Goal: Task Accomplishment & Management: Use online tool/utility

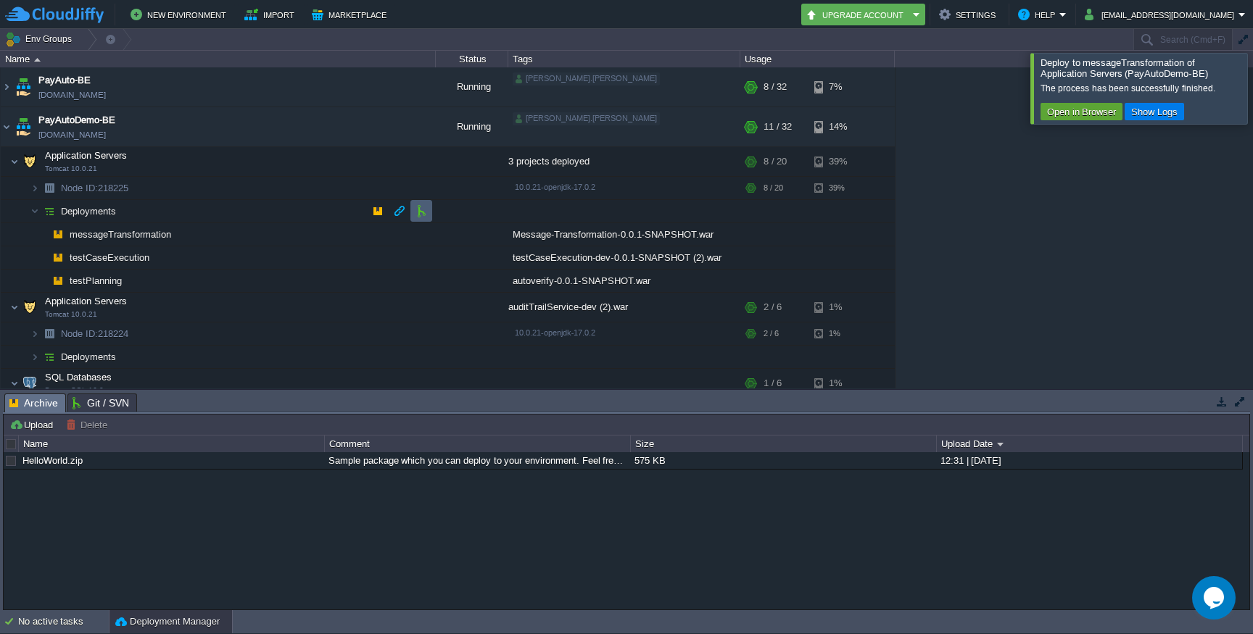
scroll to position [41, 0]
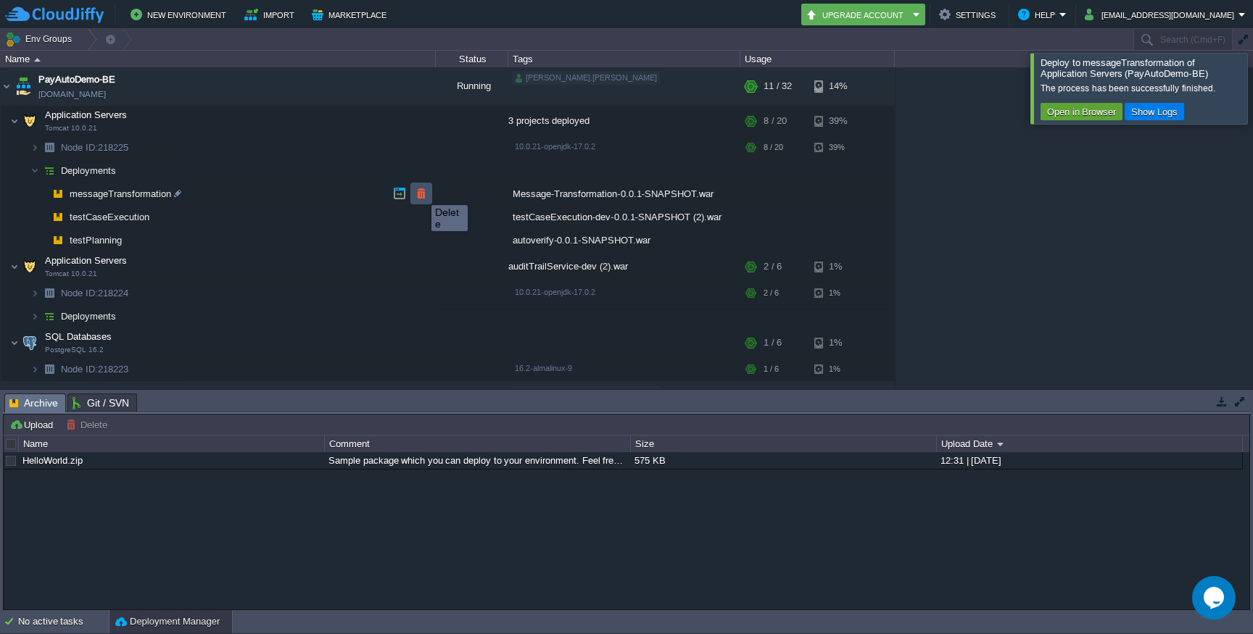
click at [420, 192] on button "button" at bounding box center [421, 193] width 13 height 13
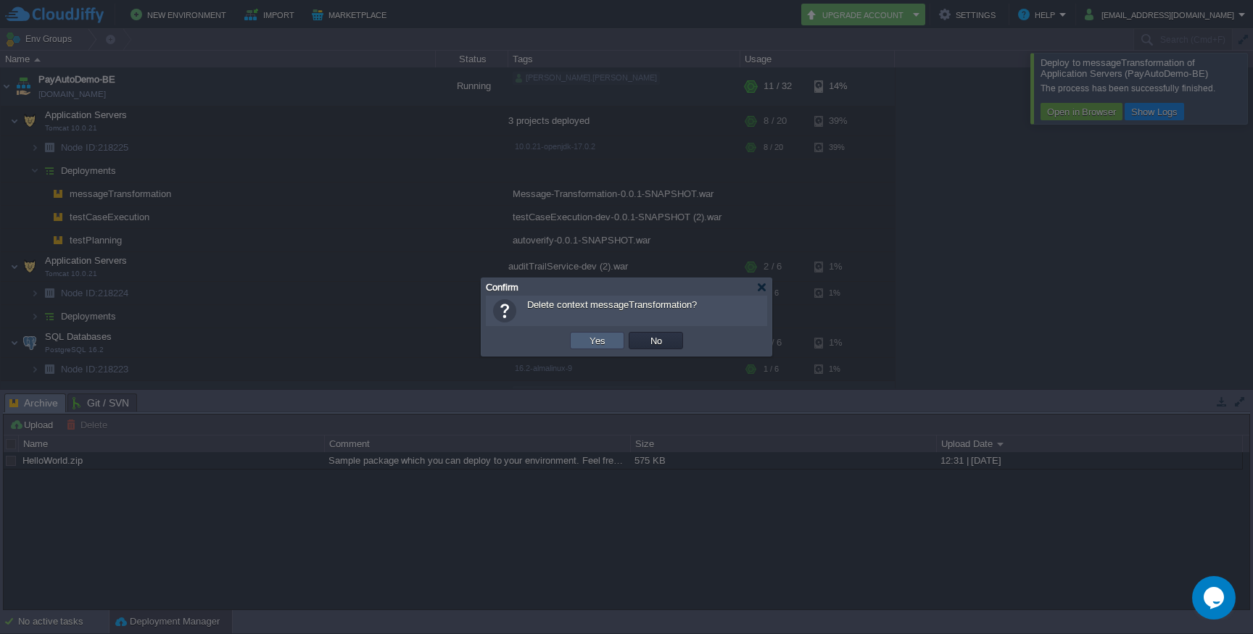
click at [594, 341] on button "Yes" at bounding box center [597, 340] width 25 height 13
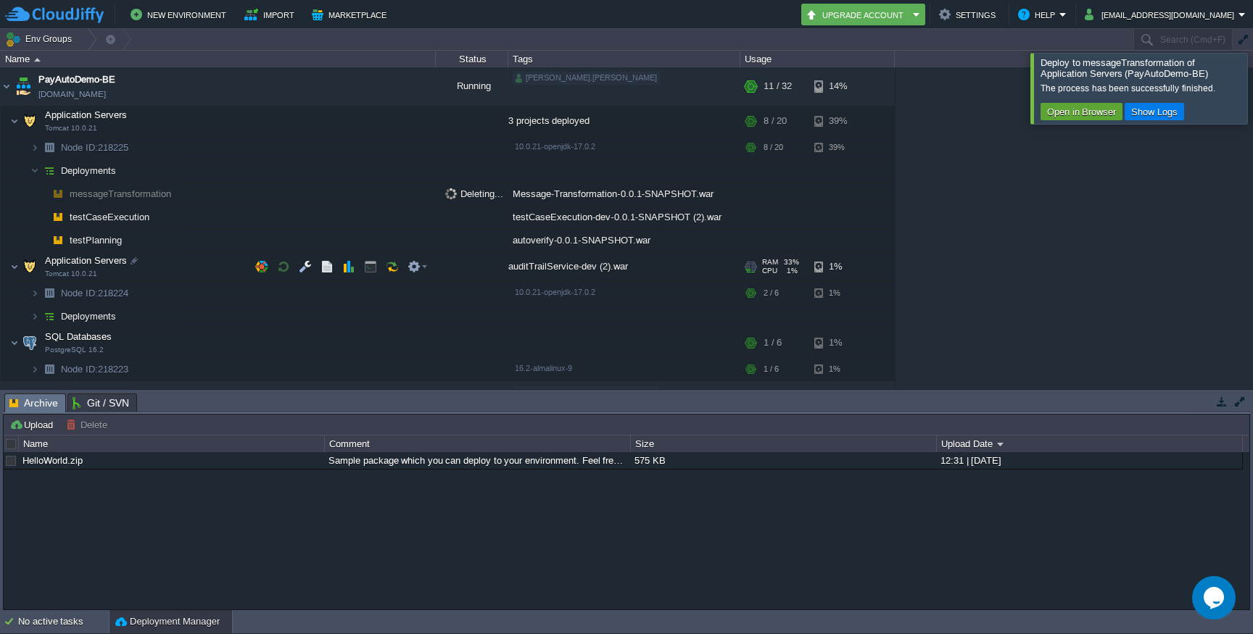
scroll to position [153, 0]
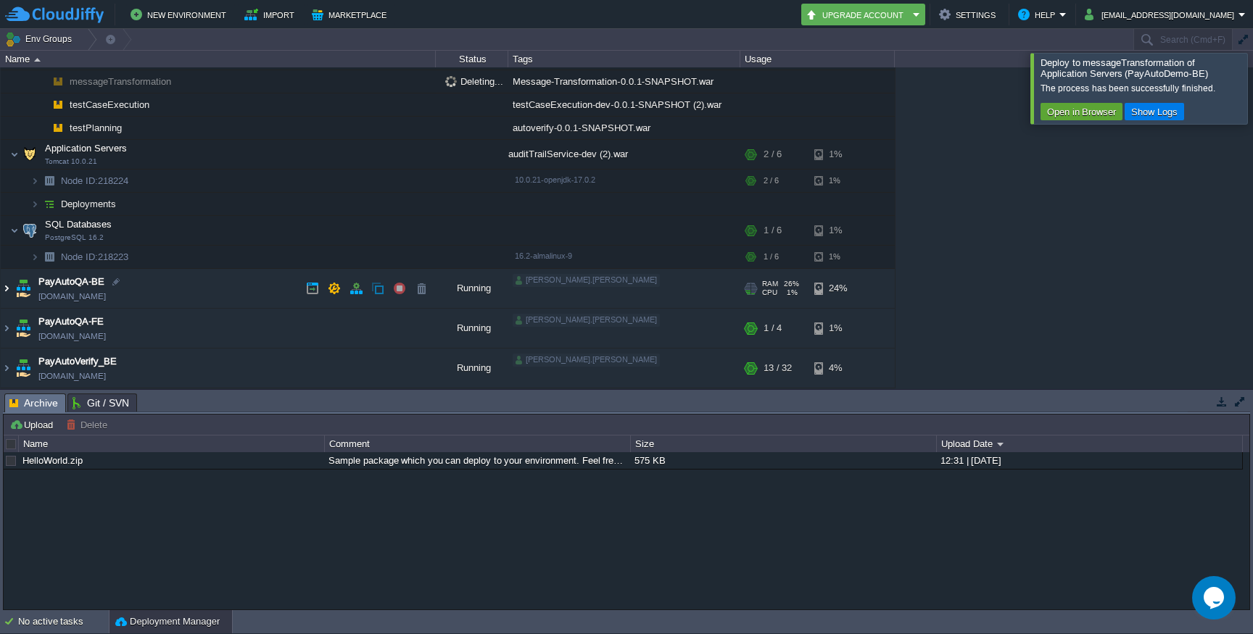
click at [8, 287] on img at bounding box center [7, 288] width 12 height 39
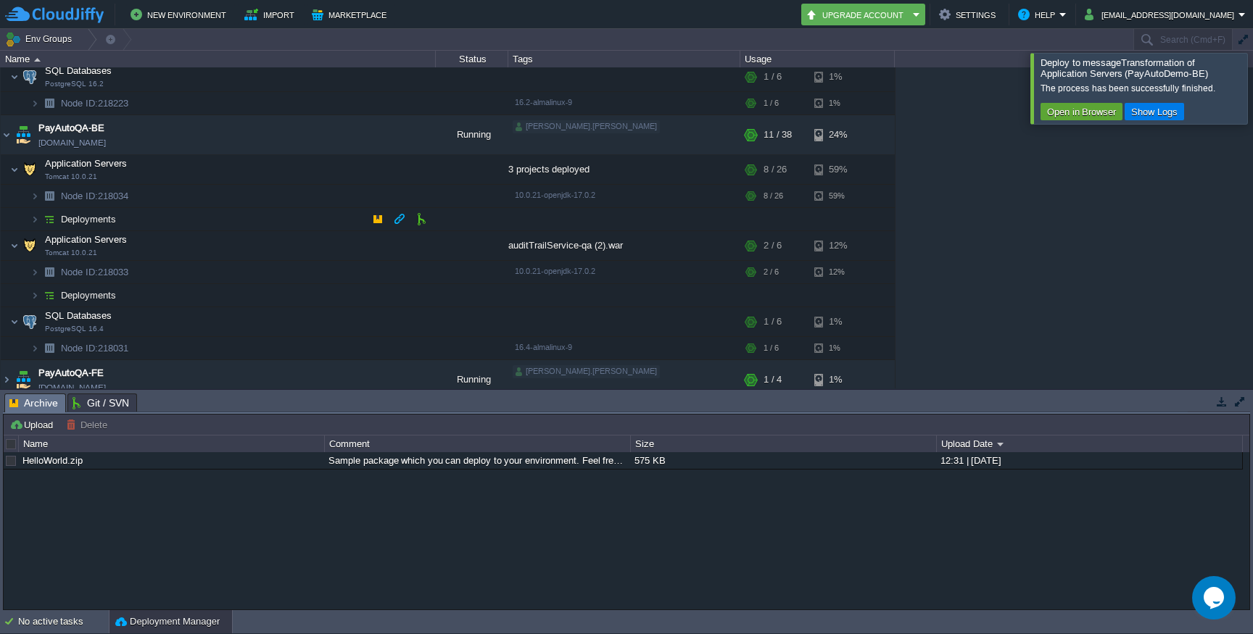
scroll to position [83, 0]
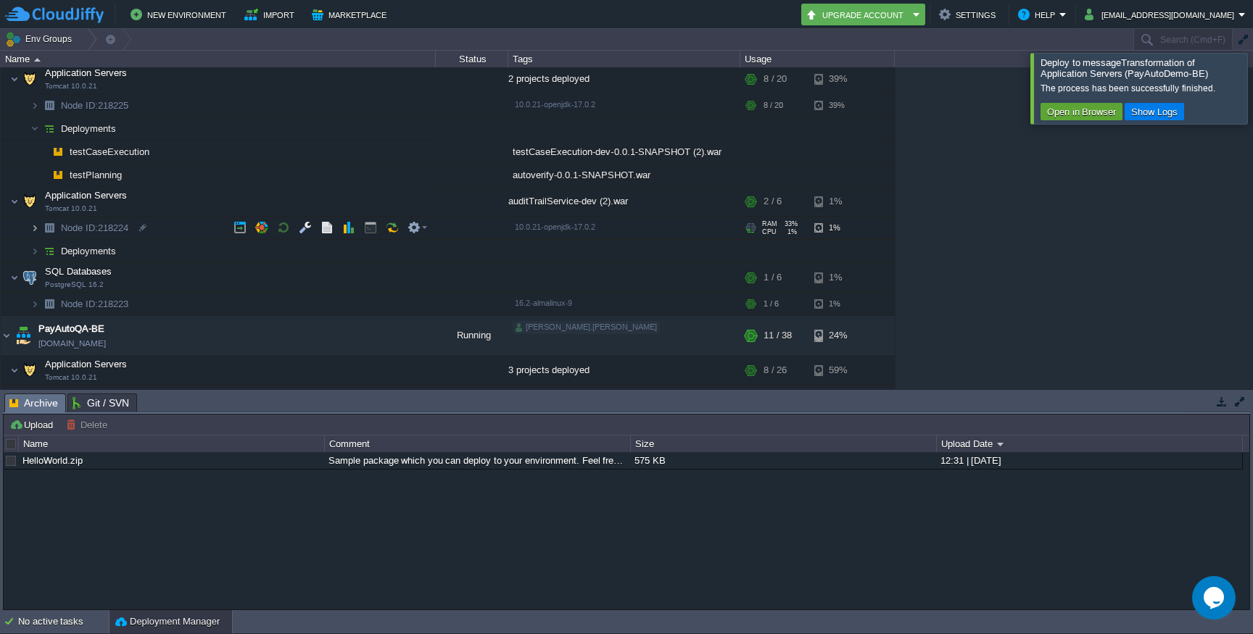
click at [36, 221] on img at bounding box center [34, 228] width 9 height 22
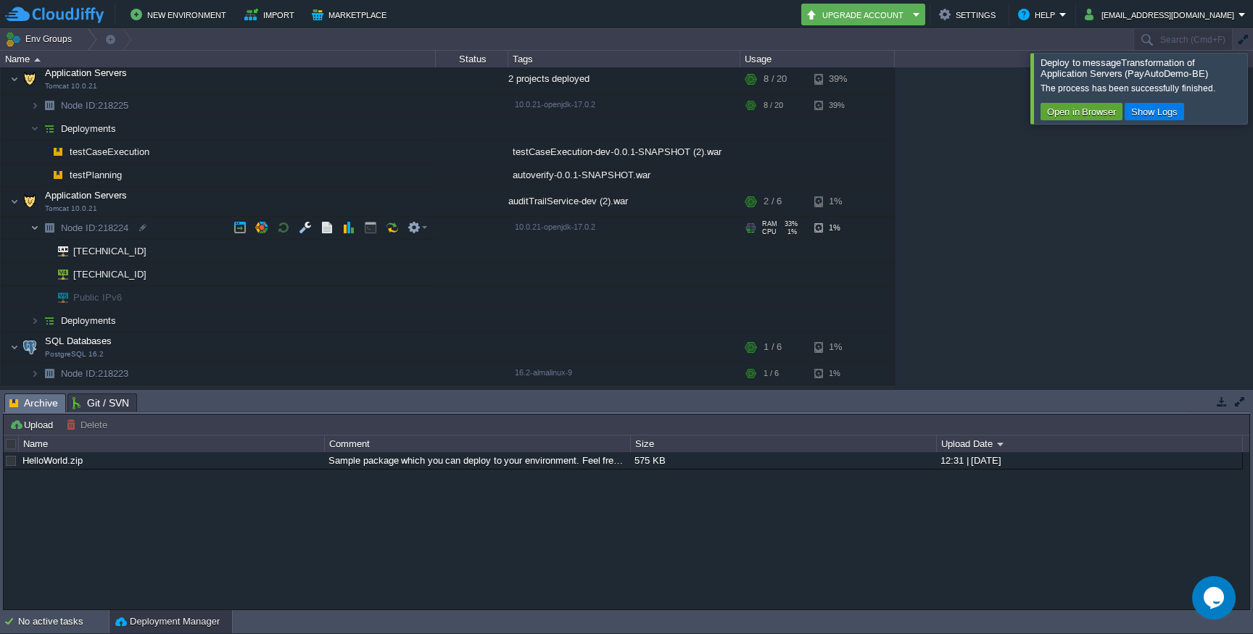
click at [36, 226] on img at bounding box center [34, 228] width 9 height 22
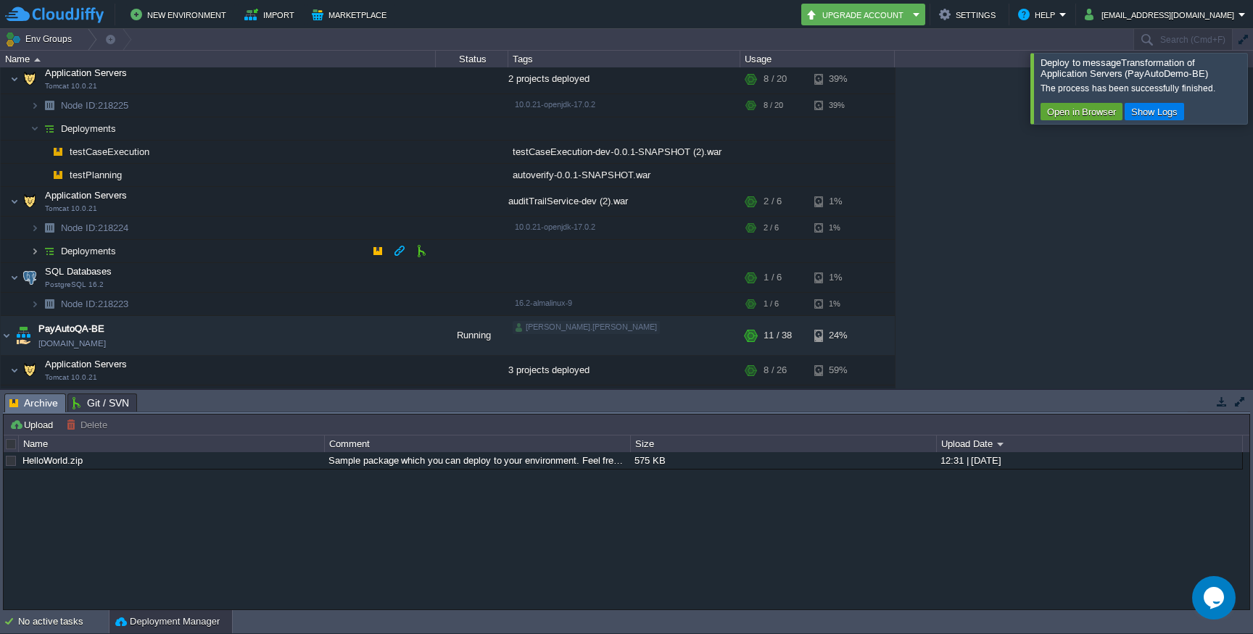
click at [33, 252] on img at bounding box center [34, 251] width 9 height 22
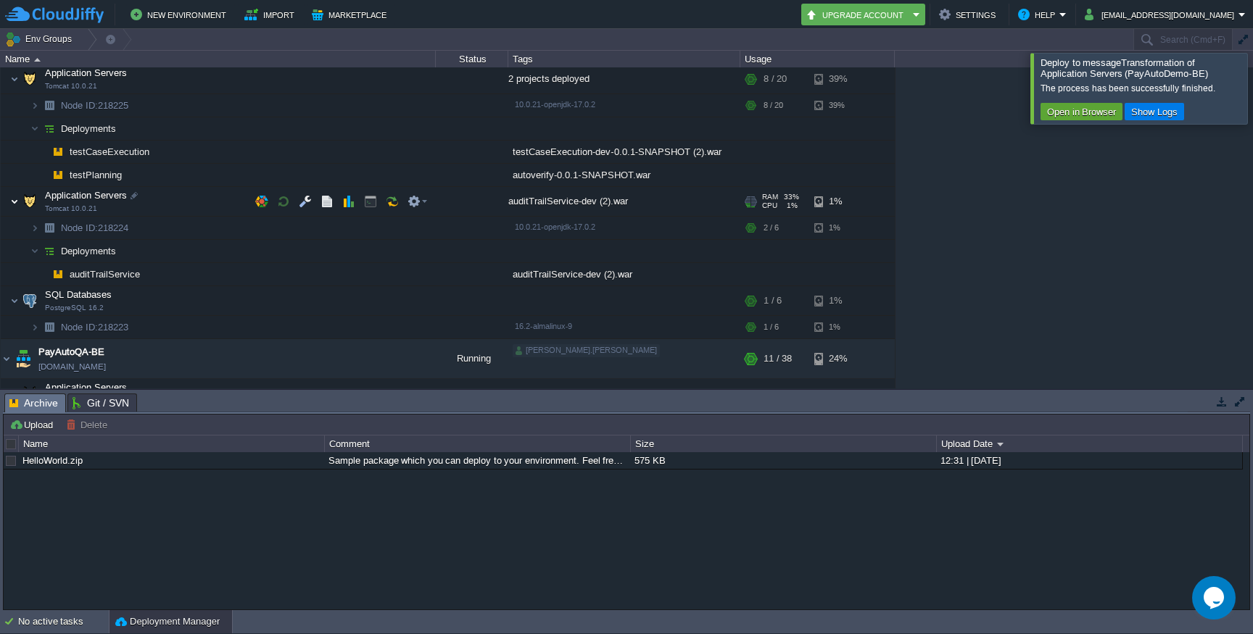
click at [12, 199] on img at bounding box center [14, 201] width 9 height 29
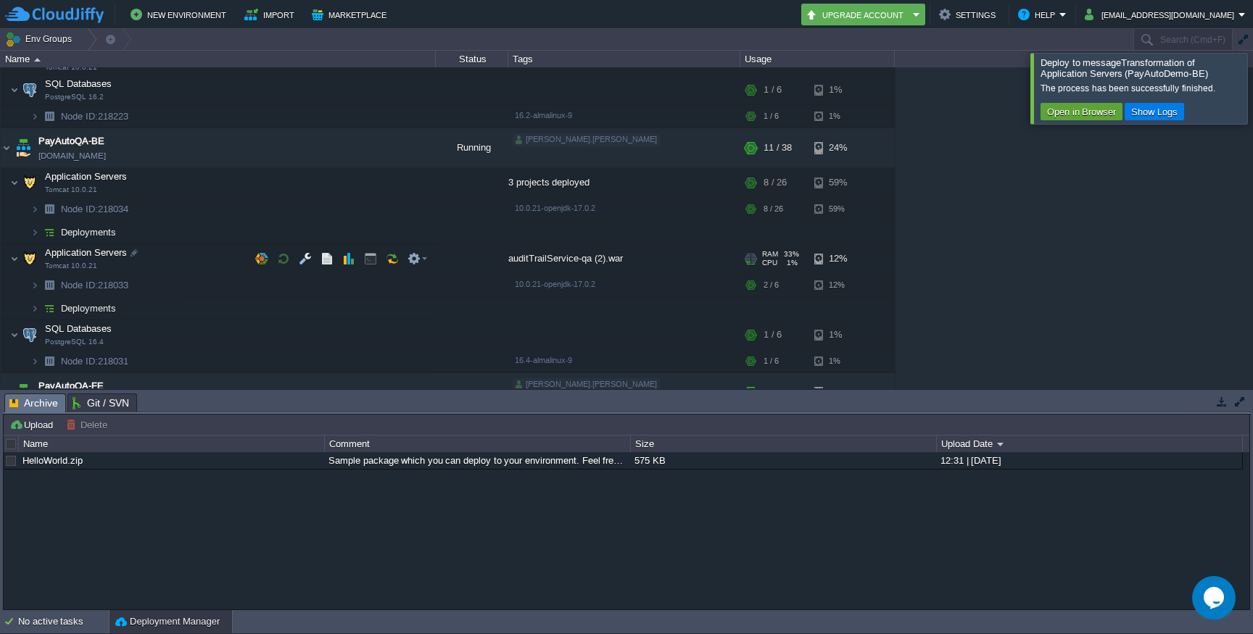
scroll to position [273, 0]
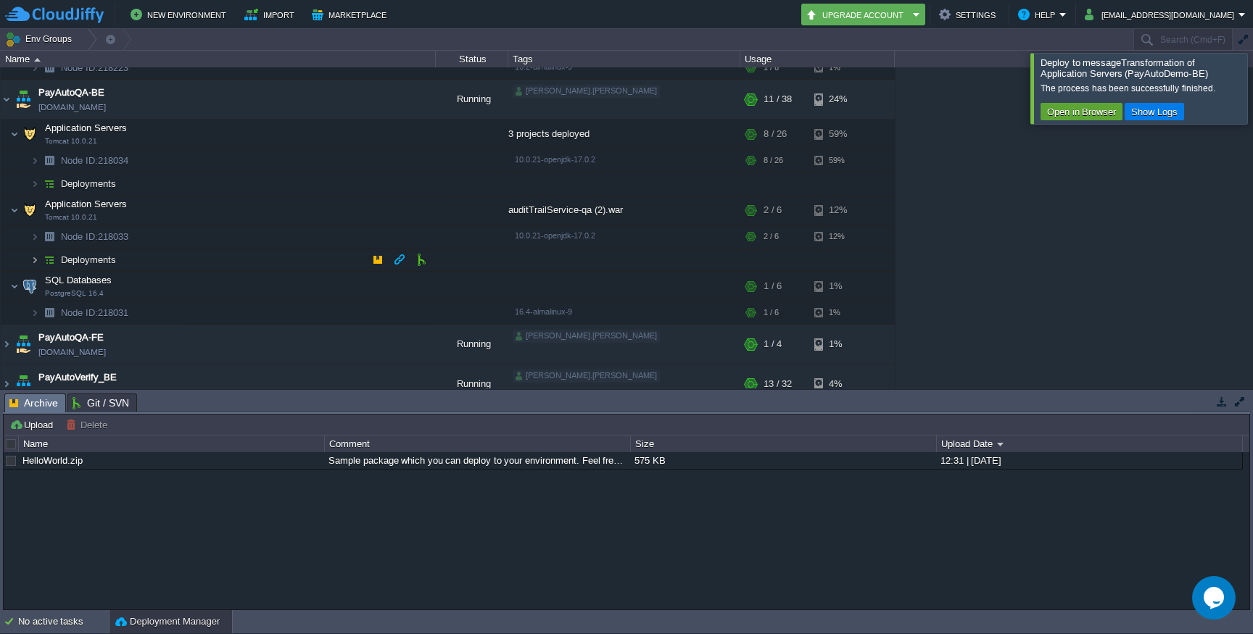
click at [34, 258] on img at bounding box center [34, 260] width 9 height 22
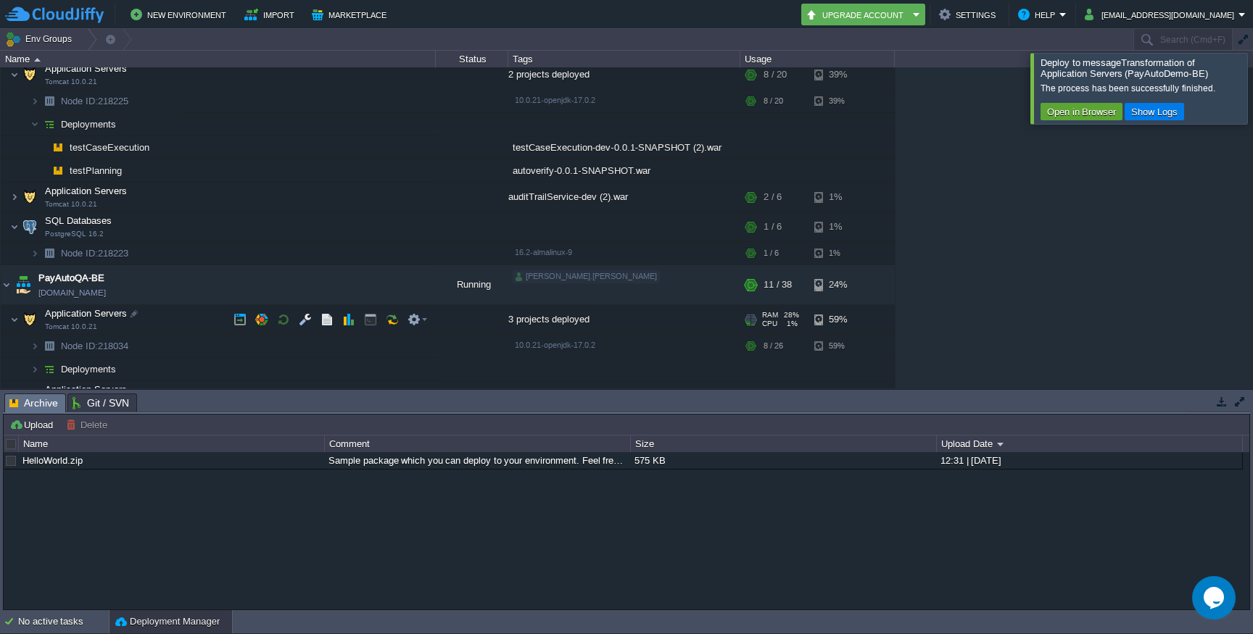
scroll to position [120, 0]
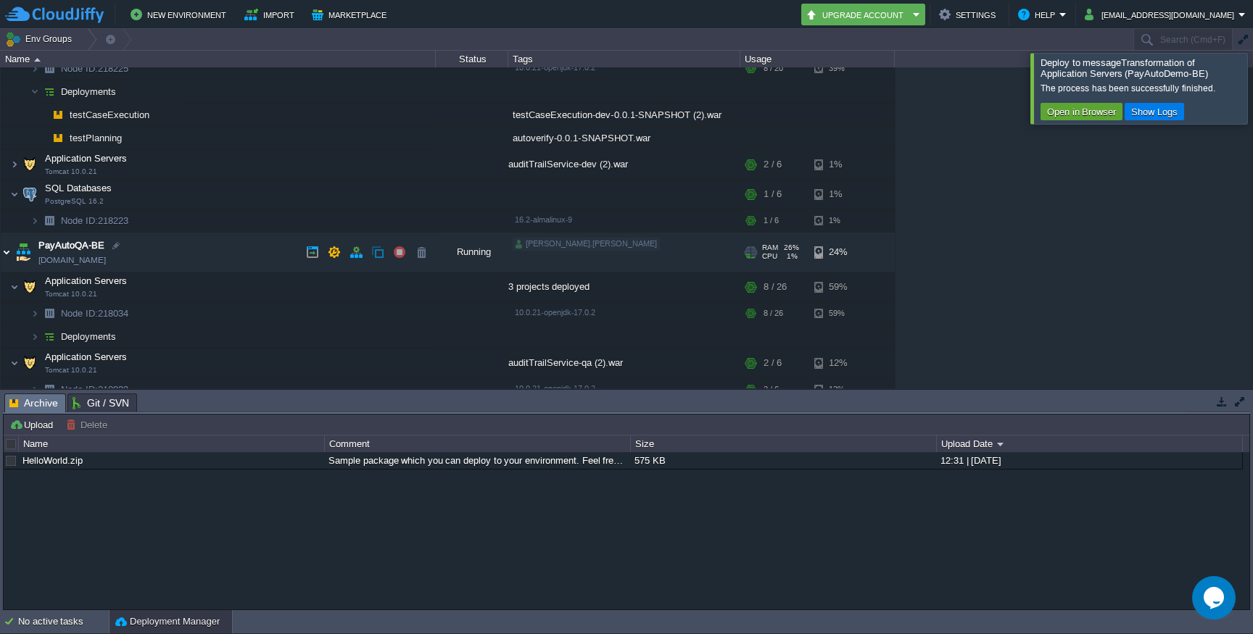
click at [7, 248] on img at bounding box center [7, 252] width 12 height 39
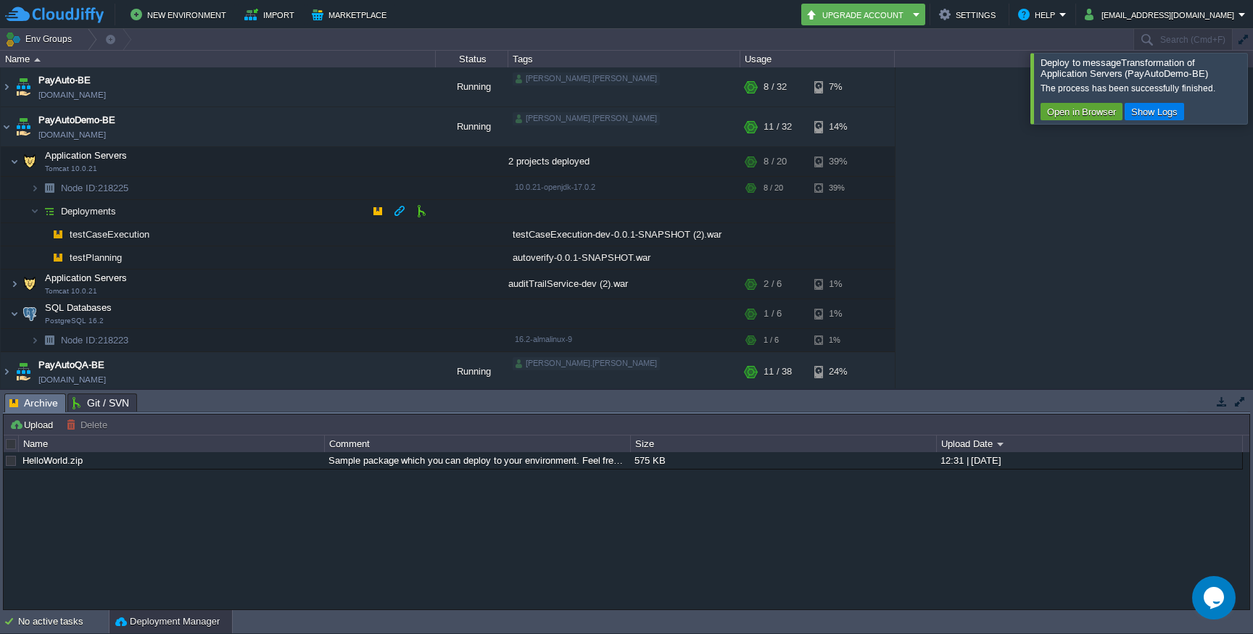
scroll to position [83, 0]
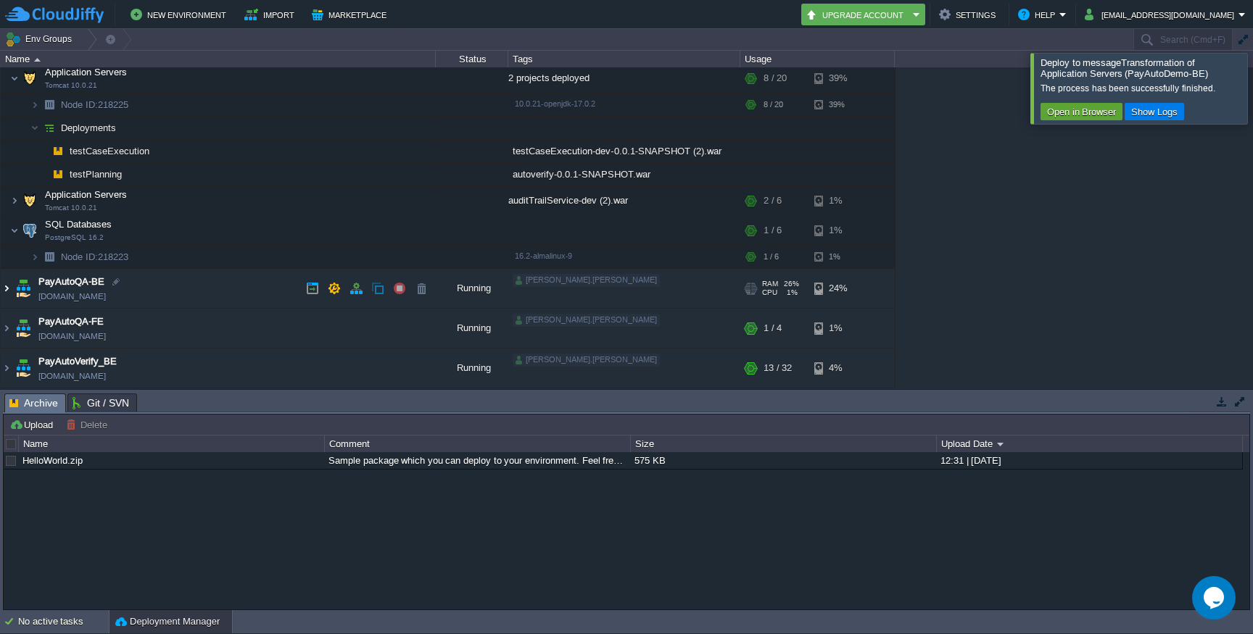
click at [7, 289] on img at bounding box center [7, 288] width 12 height 39
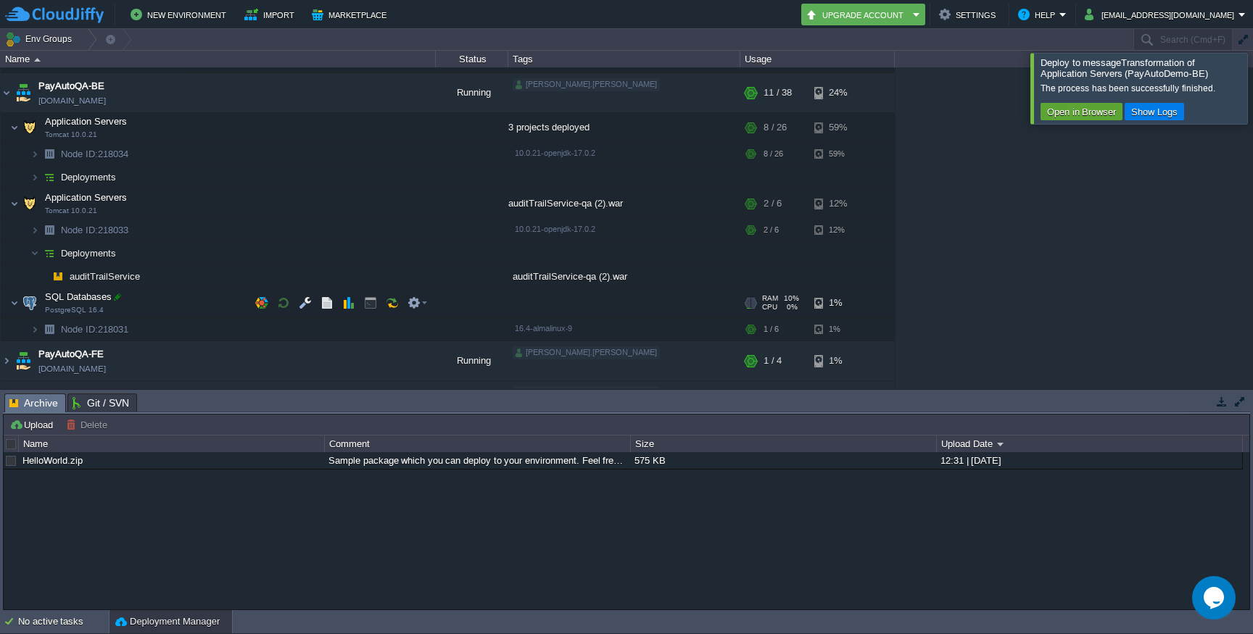
scroll to position [312, 0]
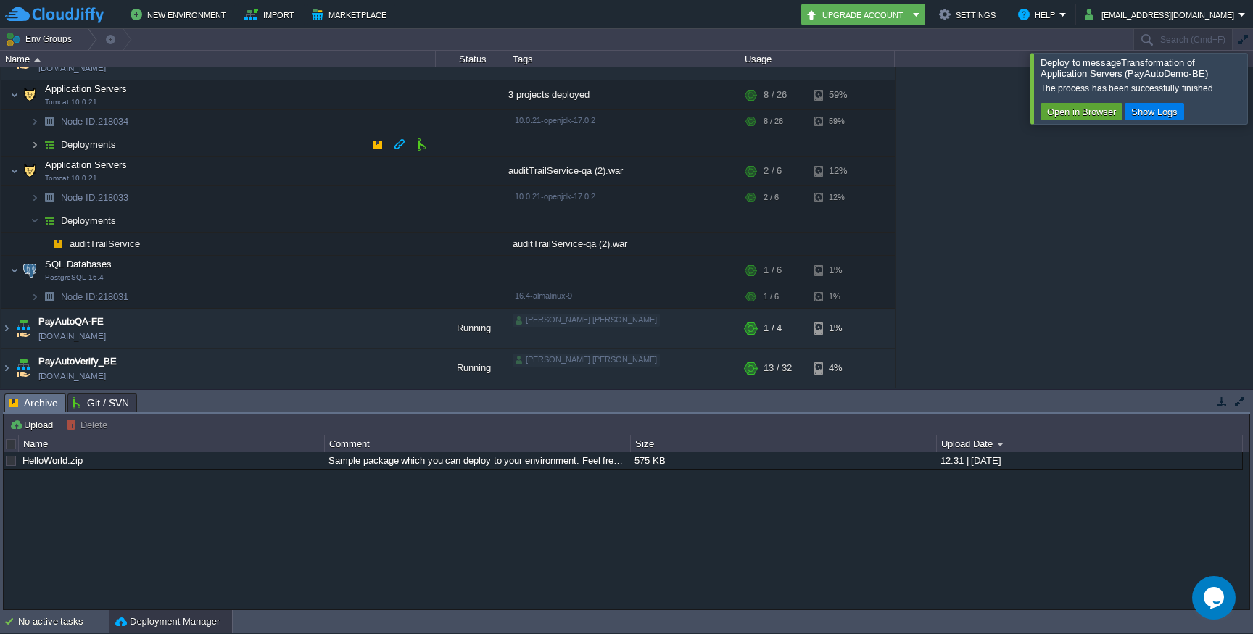
click at [33, 142] on img at bounding box center [34, 144] width 9 height 22
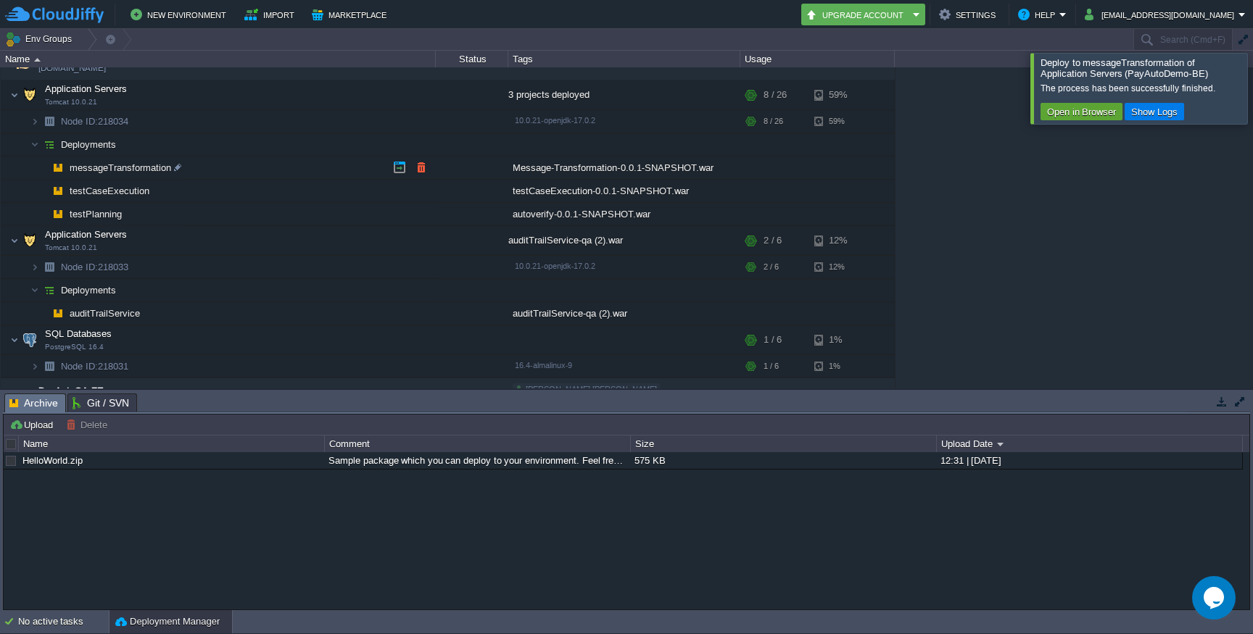
click at [101, 172] on span "messageTransformation" at bounding box center [120, 168] width 105 height 12
type input "messageTransformation"
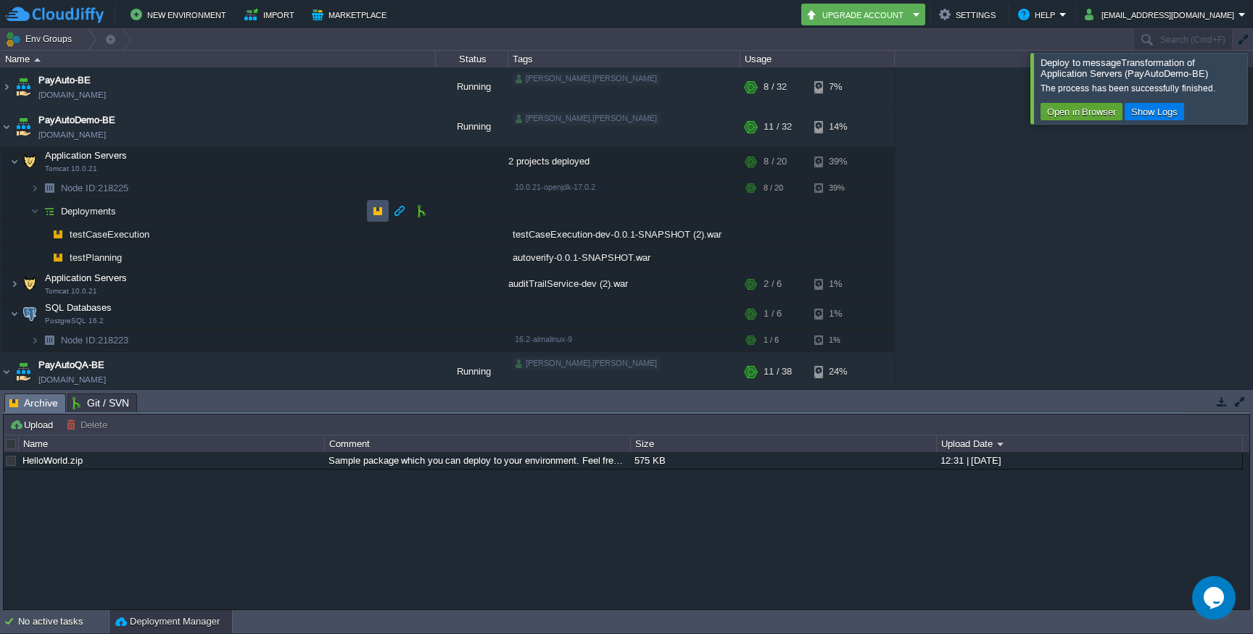
click at [378, 211] on td at bounding box center [378, 211] width 22 height 22
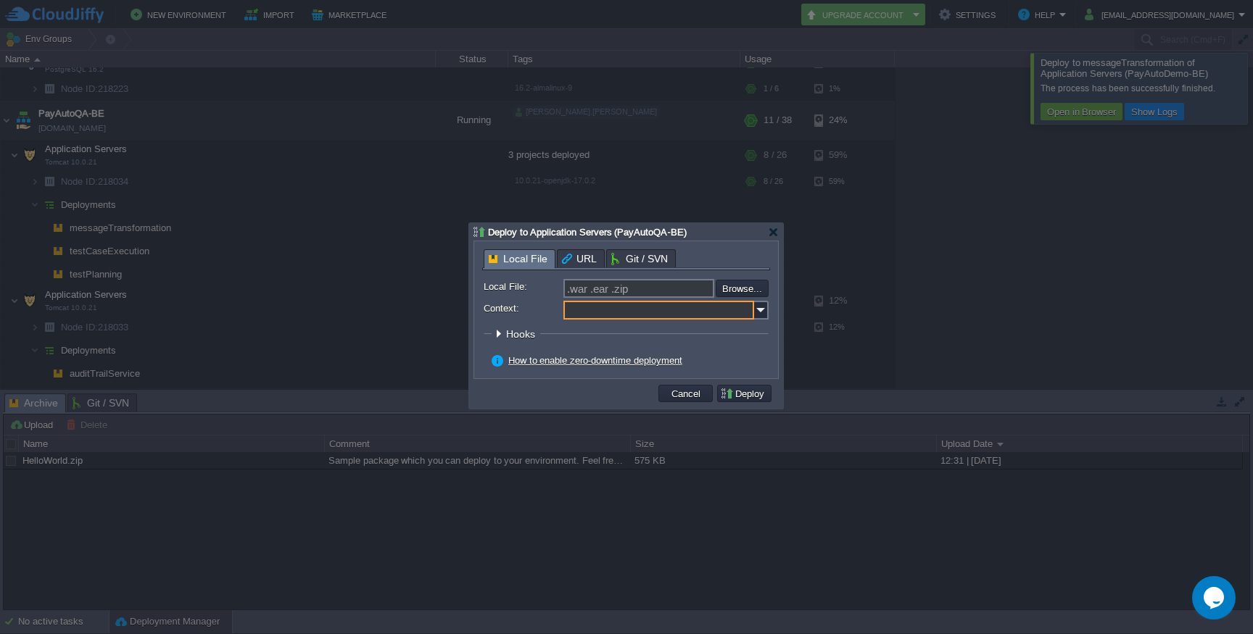
click at [620, 307] on input "Context:" at bounding box center [658, 310] width 191 height 19
paste input "messageTransformation"
type input "messageTransformation"
click at [750, 286] on input "file" at bounding box center [676, 288] width 183 height 17
type input "C:\fakepath\Message-Transformation-0.0.1-SNAPSHOT.war"
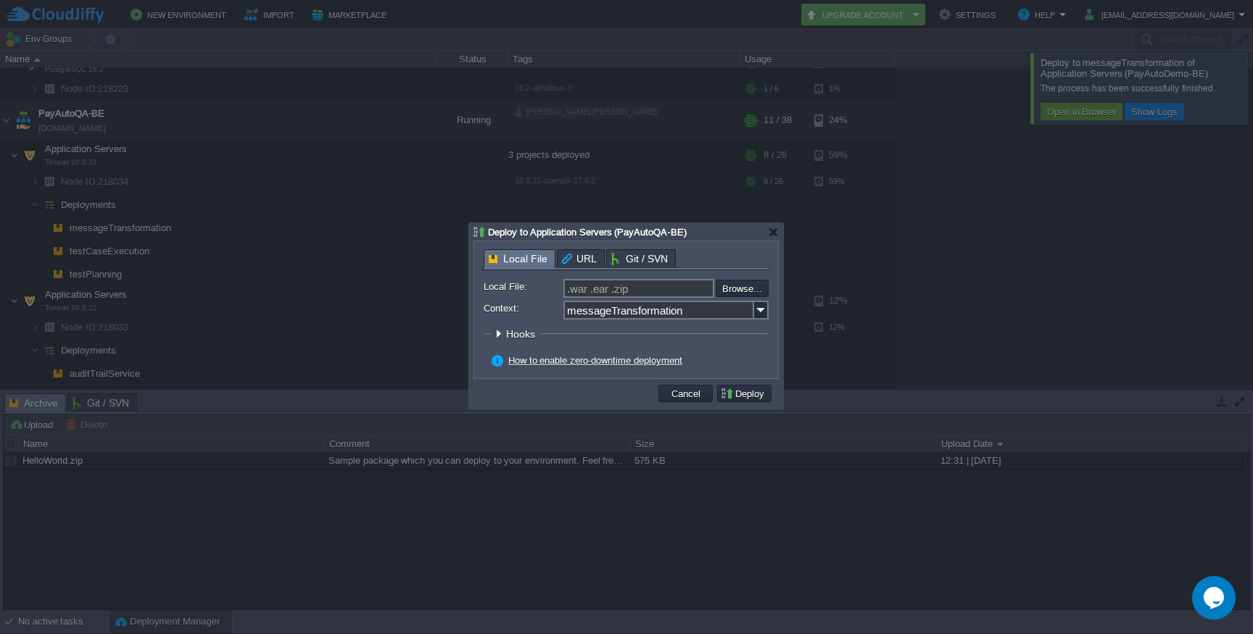
type input "Message-Transformation-0.0.1-SNAPSHOT.war"
click at [748, 395] on button "Deploy" at bounding box center [744, 393] width 49 height 13
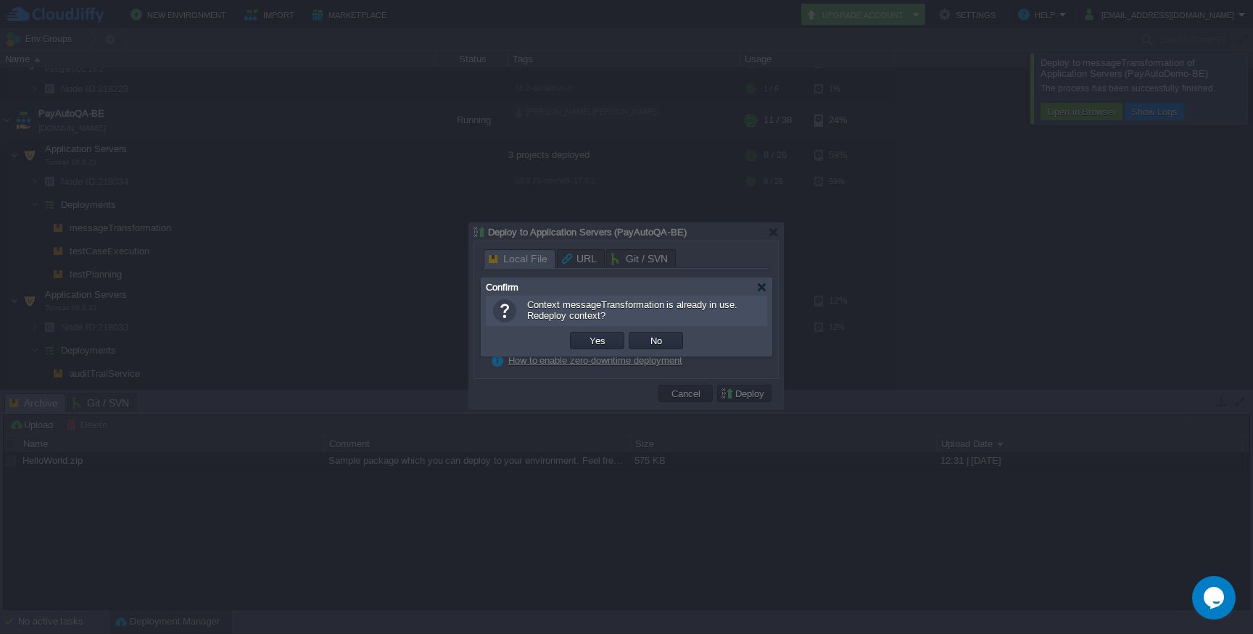
click at [677, 392] on div at bounding box center [626, 317] width 1253 height 634
click at [769, 282] on div "Confirm" at bounding box center [629, 286] width 286 height 17
click at [762, 291] on div at bounding box center [761, 287] width 11 height 11
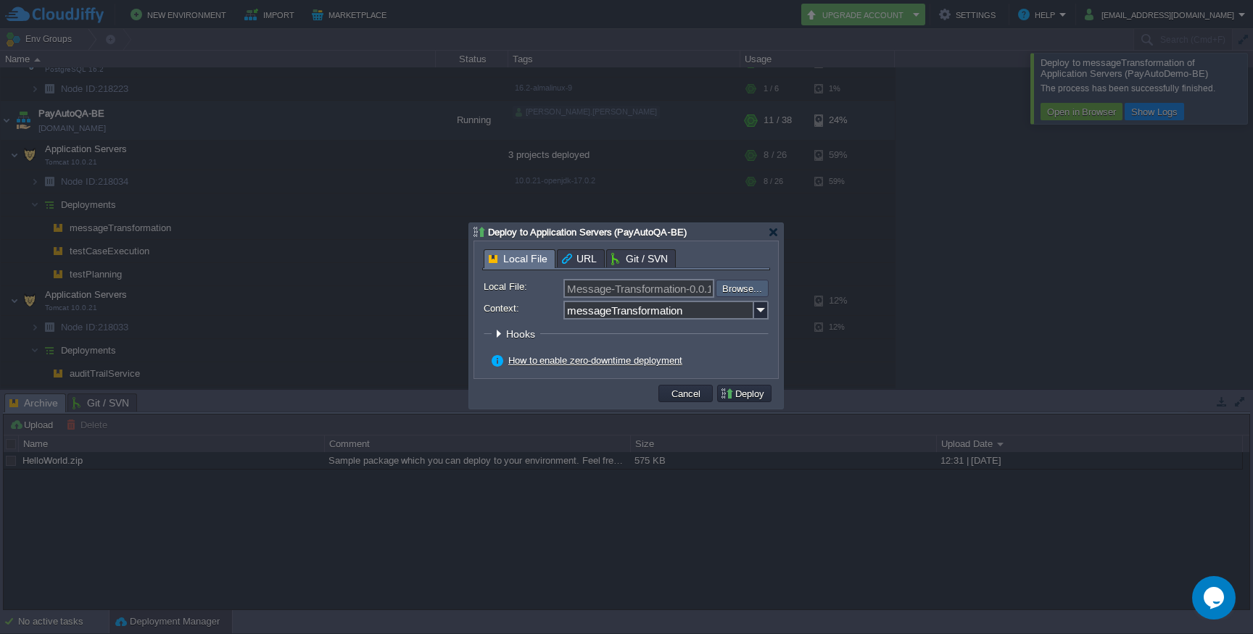
click at [762, 291] on input "file" at bounding box center [676, 288] width 183 height 17
type input ".war .ear .zip"
click at [683, 393] on button "Cancel" at bounding box center [686, 393] width 38 height 13
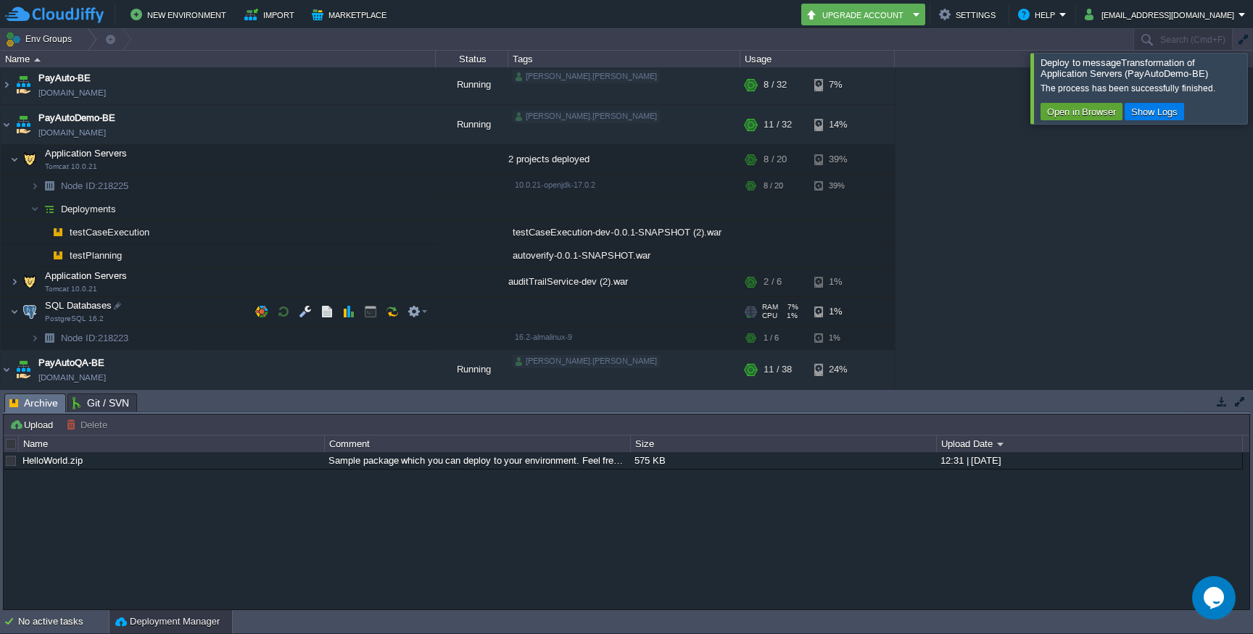
scroll to position [0, 0]
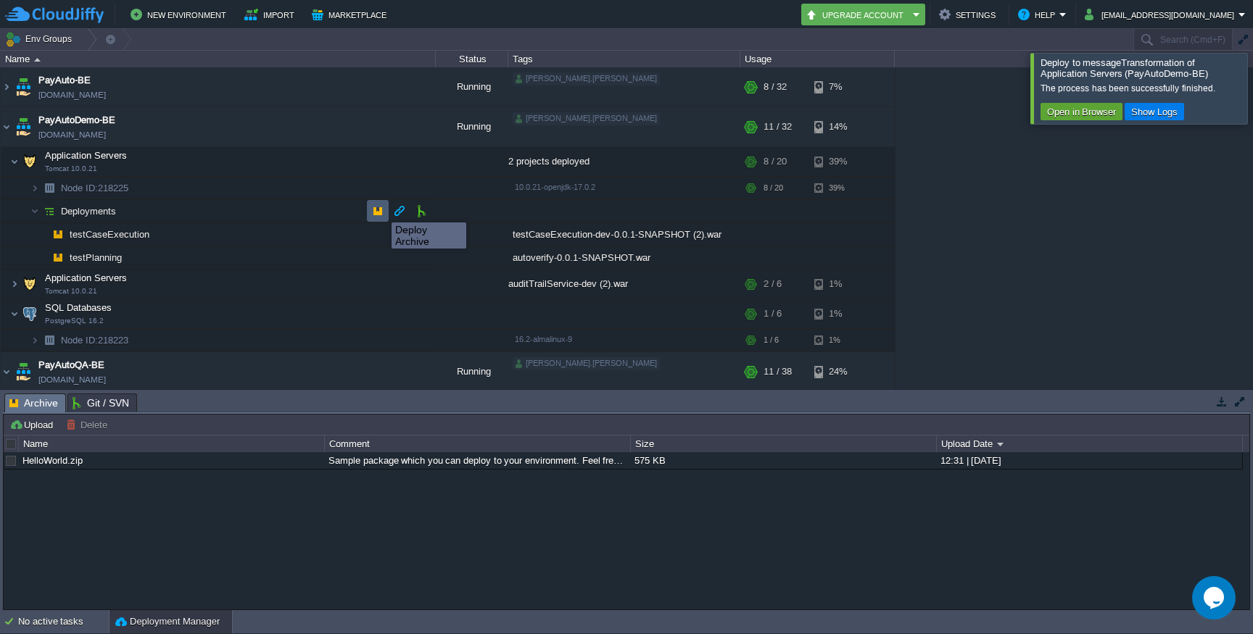
click at [381, 210] on button "button" at bounding box center [377, 210] width 13 height 13
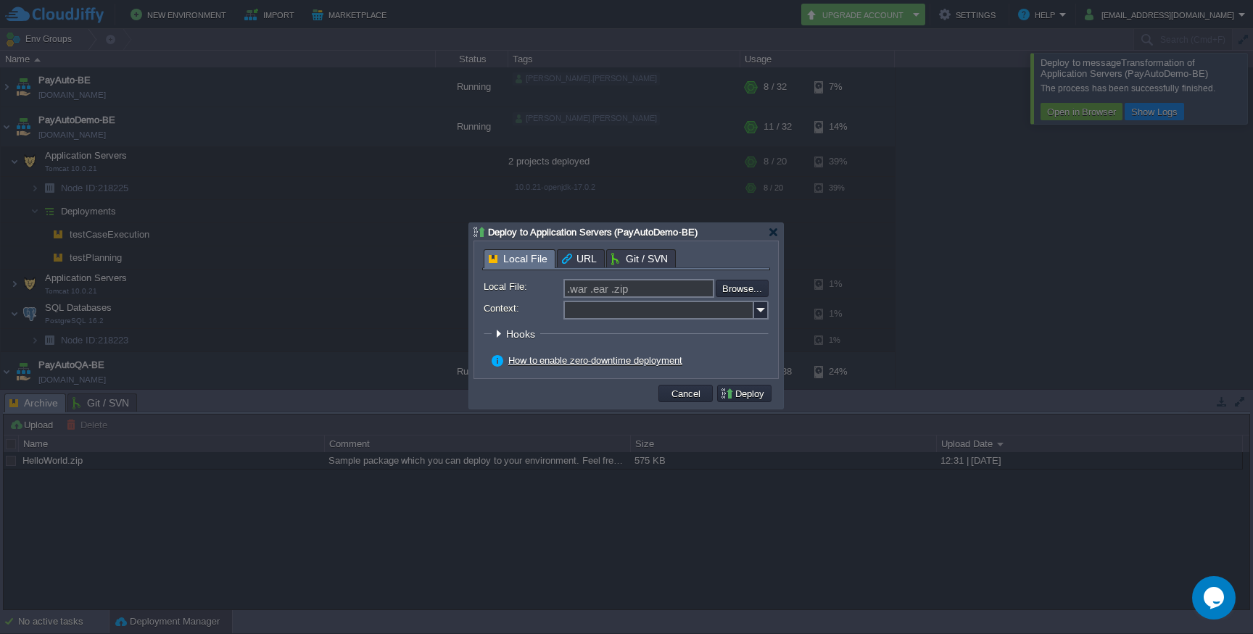
click at [584, 307] on input "Context:" at bounding box center [658, 310] width 191 height 19
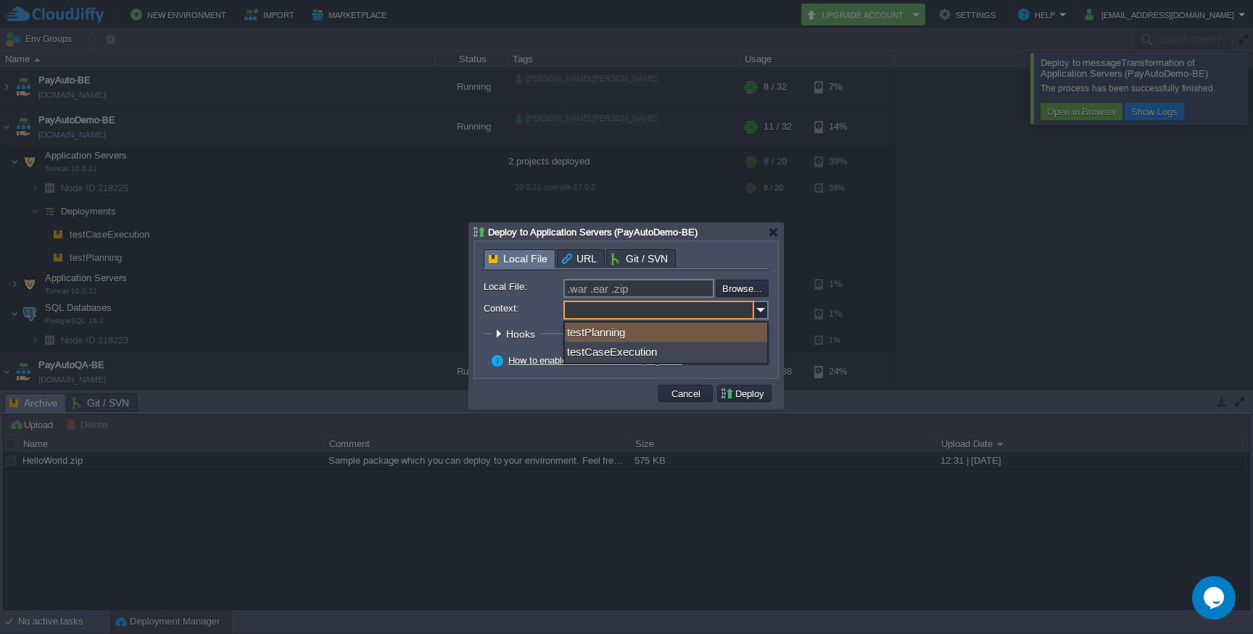
type input "ROOT"
click at [638, 283] on input ".war .ear .zip" at bounding box center [638, 288] width 151 height 19
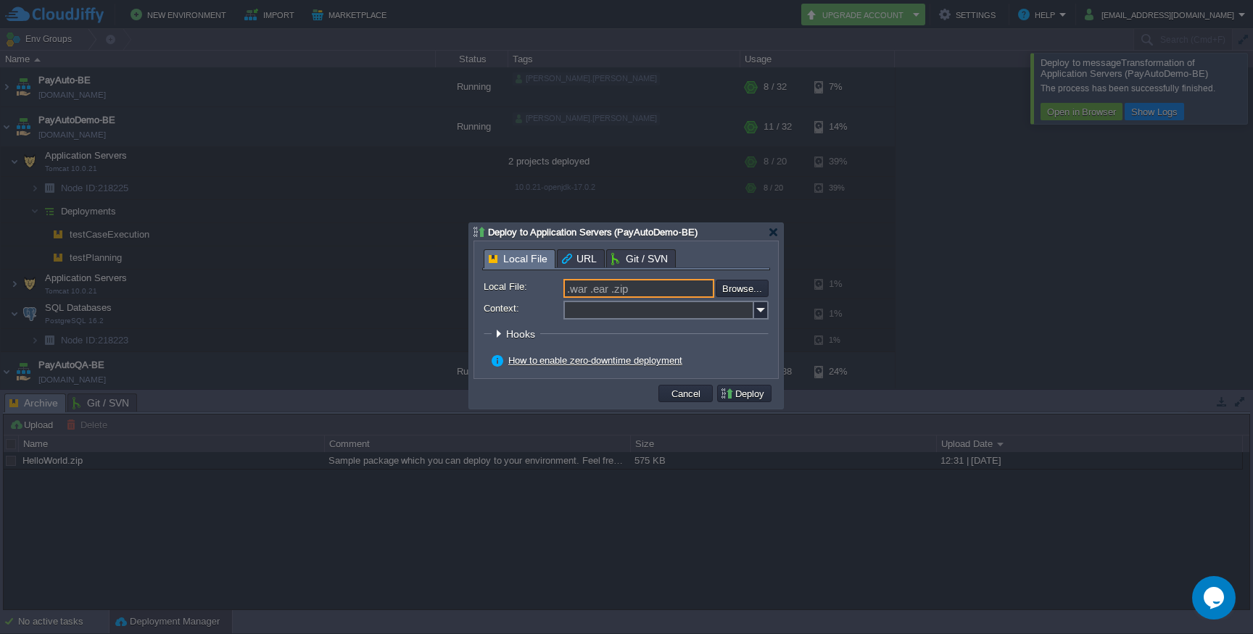
click at [595, 310] on input "Context:" at bounding box center [658, 310] width 191 height 19
paste input "messageTransformation"
type input "messageTransformation"
click at [740, 288] on input "file" at bounding box center [676, 288] width 183 height 17
type input "C:\fakepath\Message-Transformation-0.0.1-SNAPSHOT.war"
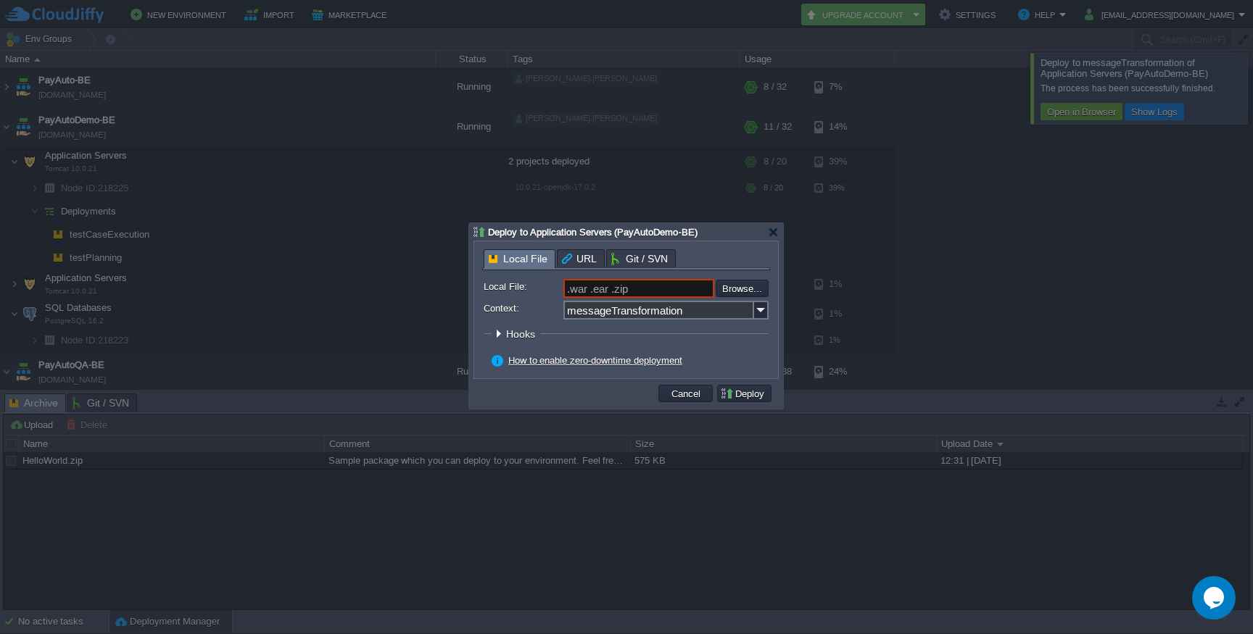
type input "Message-Transformation-0.0.1-SNAPSHOT.war"
click at [750, 396] on button "Deploy" at bounding box center [744, 393] width 49 height 13
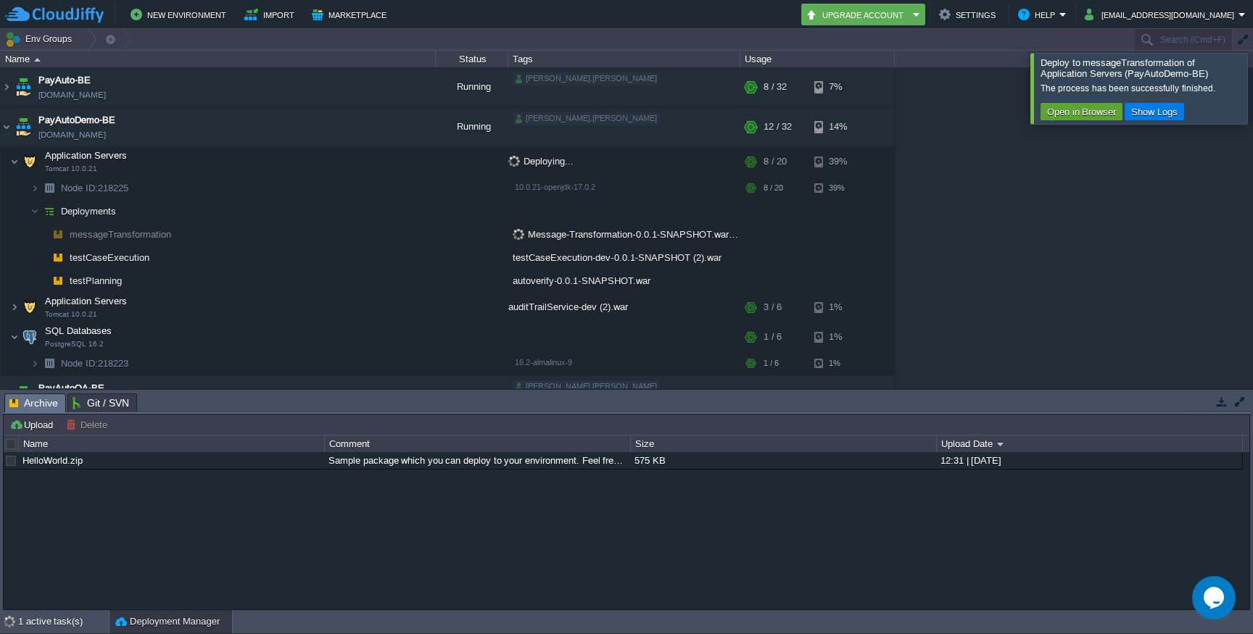
click at [1252, 94] on div at bounding box center [1270, 88] width 0 height 70
click at [1252, 103] on div at bounding box center [1270, 88] width 0 height 70
